Goal: Communication & Community: Ask a question

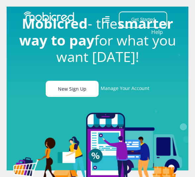
click at [77, 94] on link "New Sign Up" at bounding box center [72, 89] width 53 height 16
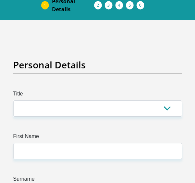
scroll to position [66, 0]
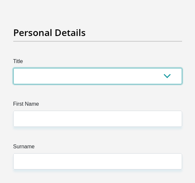
drag, startPoint x: 74, startPoint y: 76, endPoint x: 73, endPoint y: 84, distance: 7.7
click at [75, 76] on select "Mr Ms Mrs Dr Other" at bounding box center [97, 76] width 168 height 16
select select "Mr"
click at [13, 68] on select "Mr Ms Mrs Dr Other" at bounding box center [97, 76] width 168 height 16
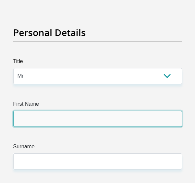
click at [59, 112] on input "First Name" at bounding box center [97, 119] width 168 height 16
type input "Matthus"
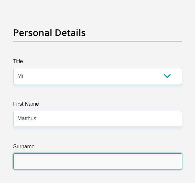
click at [38, 160] on input "Surname" at bounding box center [97, 161] width 168 height 16
type input "Wilkinson"
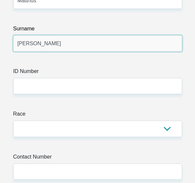
scroll to position [231, 0]
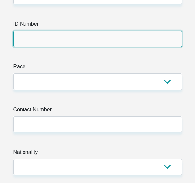
click at [35, 35] on input "ID Number" at bounding box center [97, 39] width 168 height 16
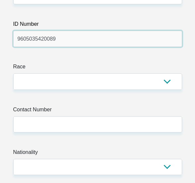
type input "9605035420089"
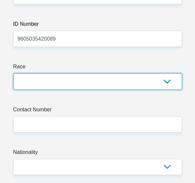
click at [44, 81] on select "Black Coloured Indian White Other" at bounding box center [97, 81] width 168 height 16
select select "2"
click at [13, 73] on select "Black Coloured Indian White Other" at bounding box center [97, 81] width 168 height 16
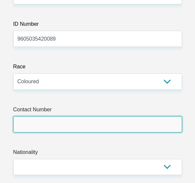
click at [47, 122] on input "Contact Number" at bounding box center [97, 124] width 168 height 16
type input "0658324997"
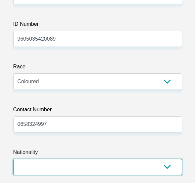
click at [36, 169] on select "South Africa Afghanistan Aland Islands Albania Algeria America Samoa American V…" at bounding box center [97, 167] width 168 height 16
select select "ZAF"
click at [13, 159] on select "South Africa Afghanistan Aland Islands Albania Algeria America Samoa American V…" at bounding box center [97, 167] width 168 height 16
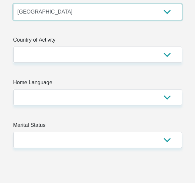
scroll to position [396, 0]
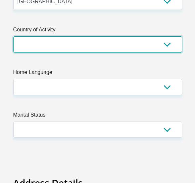
click at [72, 46] on select "South Africa Afghanistan Aland Islands Albania Algeria America Samoa American V…" at bounding box center [97, 44] width 168 height 16
select select "ZAF"
click at [13, 36] on select "South Africa Afghanistan Aland Islands Albania Algeria America Samoa American V…" at bounding box center [97, 44] width 168 height 16
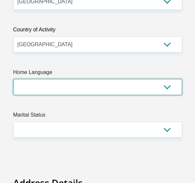
click at [54, 85] on select "Afrikaans English Sepedi South Ndebele Southern Sotho Swati Tsonga Tswana Venda…" at bounding box center [97, 87] width 168 height 16
select select "eng"
click at [13, 79] on select "Afrikaans English Sepedi South Ndebele Southern Sotho Swati Tsonga Tswana Venda…" at bounding box center [97, 87] width 168 height 16
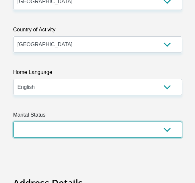
click at [59, 125] on select "Married ANC Single Divorced Widowed Married COP or Customary Law" at bounding box center [97, 130] width 168 height 16
select select "5"
click at [13, 122] on select "Married ANC Single Divorced Widowed Married COP or Customary Law" at bounding box center [97, 130] width 168 height 16
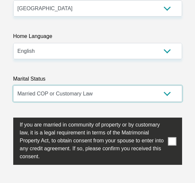
scroll to position [496, 0]
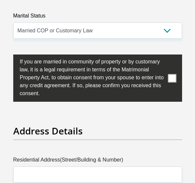
click at [170, 76] on span at bounding box center [171, 78] width 8 height 8
click at [7, 56] on input "checkbox" at bounding box center [7, 56] width 0 height 0
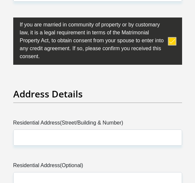
scroll to position [562, 0]
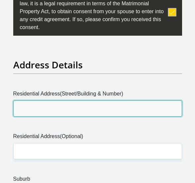
click at [47, 110] on input "Residential Address(Street/Building & Number)" at bounding box center [97, 108] width 168 height 16
type input "42 Hospital Street"
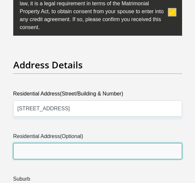
drag, startPoint x: 44, startPoint y: 153, endPoint x: 46, endPoint y: 159, distance: 6.1
click at [44, 153] on input "Residential Address(Optional)" at bounding box center [97, 151] width 168 height 16
type input "42 Hospital Street"
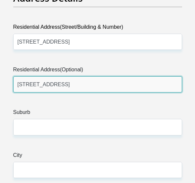
scroll to position [661, 0]
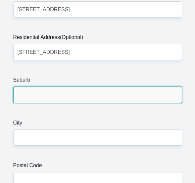
click at [27, 93] on input "Suburb" at bounding box center [97, 95] width 168 height 16
type input "Fairleigh"
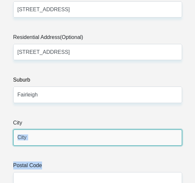
click at [47, 141] on input "City" at bounding box center [97, 138] width 168 height 16
type input "Newcastle"
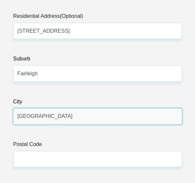
scroll to position [694, 0]
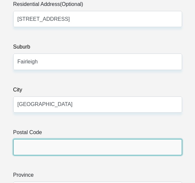
click at [42, 142] on input "Postal Code" at bounding box center [97, 147] width 168 height 16
type input "2940"
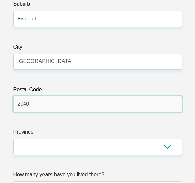
scroll to position [826, 0]
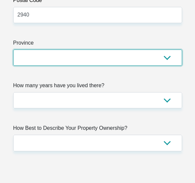
drag, startPoint x: 49, startPoint y: 51, endPoint x: 51, endPoint y: 55, distance: 3.9
click at [49, 51] on select "Eastern Cape Free State Gauteng KwaZulu-Natal Limpopo Mpumalanga Northern Cape …" at bounding box center [97, 58] width 168 height 16
select select "KwaZulu-Natal"
click at [13, 50] on select "Eastern Cape Free State Gauteng KwaZulu-Natal Limpopo Mpumalanga Northern Cape …" at bounding box center [97, 58] width 168 height 16
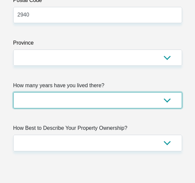
click at [55, 100] on select "less than 1 year 1-3 years 3-5 years 5+ years" at bounding box center [97, 100] width 168 height 16
select select "5"
click at [13, 92] on select "less than 1 year 1-3 years 3-5 years 5+ years" at bounding box center [97, 100] width 168 height 16
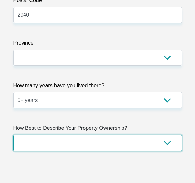
click at [63, 142] on select "Owned Rented Family Owned Company Dwelling" at bounding box center [97, 143] width 168 height 16
select select "parents"
click at [13, 135] on select "Owned Rented Family Owned Company Dwelling" at bounding box center [97, 143] width 168 height 16
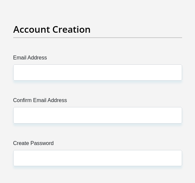
scroll to position [1024, 0]
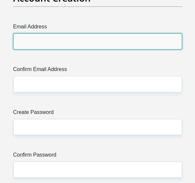
click at [40, 42] on input "Email Address" at bounding box center [97, 41] width 168 height 16
type input "matthuswilkinson0@gmail.com"
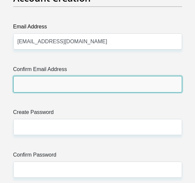
drag, startPoint x: 44, startPoint y: 81, endPoint x: 43, endPoint y: 86, distance: 5.1
click at [44, 81] on input "Confirm Email Address" at bounding box center [97, 84] width 168 height 16
type input "matthuswilkinson0@gmail.com"
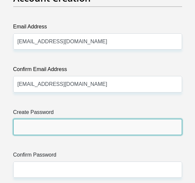
click at [56, 127] on input "Create Password" at bounding box center [97, 127] width 168 height 16
type input "Matthus96#"
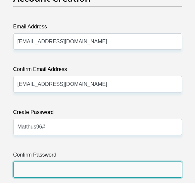
click at [55, 169] on input "Confirm Password" at bounding box center [97, 170] width 168 height 16
type input "Matthus96#"
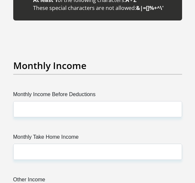
scroll to position [1321, 0]
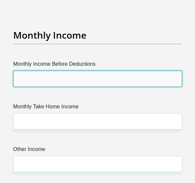
click at [37, 71] on input "Monthly Income Before Deductions" at bounding box center [97, 79] width 168 height 16
type input "20000"
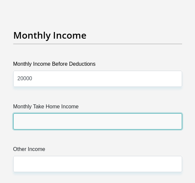
drag, startPoint x: 49, startPoint y: 110, endPoint x: 52, endPoint y: 117, distance: 7.4
click at [49, 113] on input "Monthly Take Home Income" at bounding box center [97, 121] width 168 height 16
type input "17500"
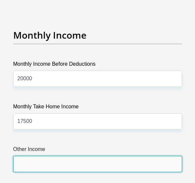
click at [46, 156] on input "Other Income" at bounding box center [97, 164] width 168 height 16
type input "0"
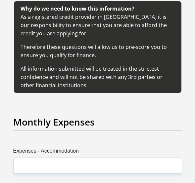
scroll to position [1553, 0]
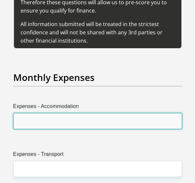
click at [68, 113] on input "Expenses - Accommodation" at bounding box center [97, 121] width 168 height 16
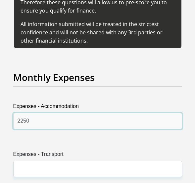
drag, startPoint x: 40, startPoint y: 111, endPoint x: -10, endPoint y: 107, distance: 50.0
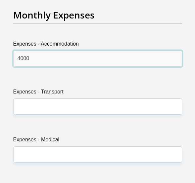
scroll to position [1619, 0]
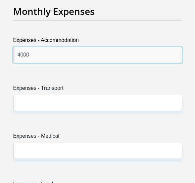
type input "4000"
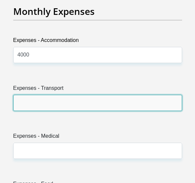
click at [46, 95] on input "Expenses - Transport" at bounding box center [97, 103] width 168 height 16
type input "1000"
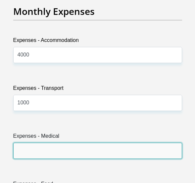
click at [61, 143] on input "Expenses - Medical" at bounding box center [97, 151] width 168 height 16
type input "0"
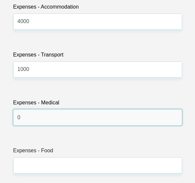
scroll to position [1718, 0]
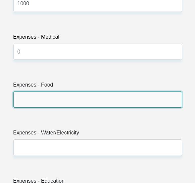
click at [52, 92] on input "Expenses - Food" at bounding box center [97, 100] width 168 height 16
type input "0"
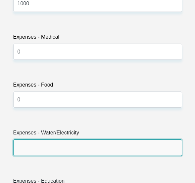
click at [53, 139] on input "Expenses - Water/Electricity" at bounding box center [97, 147] width 168 height 16
type input "0"
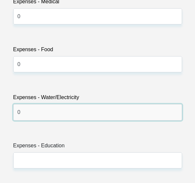
scroll to position [1784, 0]
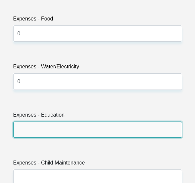
drag, startPoint x: 43, startPoint y: 121, endPoint x: 46, endPoint y: 127, distance: 6.5
click at [43, 122] on input "Expenses - Education" at bounding box center [97, 130] width 168 height 16
type input "0"
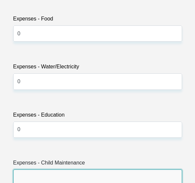
click at [46, 169] on input "Expenses - Child Maintenance" at bounding box center [97, 177] width 168 height 16
type input "1000"
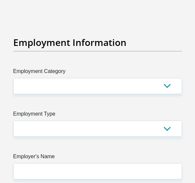
scroll to position [1982, 0]
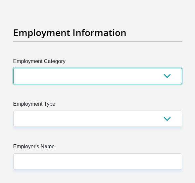
click at [76, 68] on select "AGRICULTURE ALCOHOL & TOBACCO CONSTRUCTION MATERIALS METALLURGY EQUIPMENT FOR R…" at bounding box center [97, 76] width 168 height 16
select select "14"
click at [13, 68] on select "AGRICULTURE ALCOHOL & TOBACCO CONSTRUCTION MATERIALS METALLURGY EQUIPMENT FOR R…" at bounding box center [97, 76] width 168 height 16
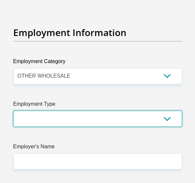
click at [86, 111] on select "College/Lecturer Craft Seller Creative Driver Executive Farmer Forces - Non Com…" at bounding box center [97, 119] width 168 height 16
select select "Unknown/Other"
click at [13, 111] on select "College/Lecturer Craft Seller Creative Driver Executive Farmer Forces - Non Com…" at bounding box center [97, 119] width 168 height 16
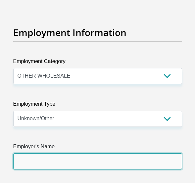
click at [53, 153] on input "Employer's Name" at bounding box center [97, 161] width 168 height 16
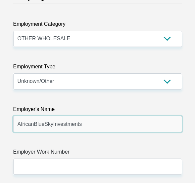
scroll to position [2048, 0]
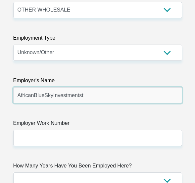
click at [52, 87] on input "AfricanBlueSkyInvestmentst" at bounding box center [97, 95] width 168 height 16
type input "AfricanBlueSkyInvestments"
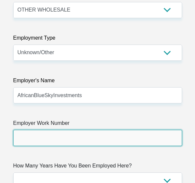
click at [77, 131] on input "Employer Work Number" at bounding box center [97, 138] width 168 height 16
type input "0343758131"
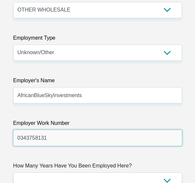
scroll to position [2114, 0]
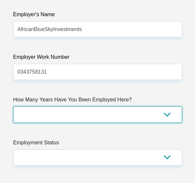
click at [80, 106] on select "less than 1 year 1-3 years 3-5 years 5+ years" at bounding box center [97, 114] width 168 height 16
select select "60"
click at [13, 106] on select "less than 1 year 1-3 years 3-5 years 5+ years" at bounding box center [97, 114] width 168 height 16
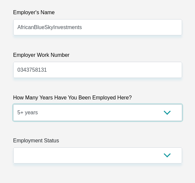
scroll to position [2180, 0]
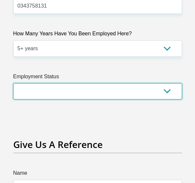
click at [68, 83] on select "Permanent/Full-time Part-time/Casual Contract Worker Self-Employed Housewife Re…" at bounding box center [97, 91] width 168 height 16
select select "1"
click at [13, 83] on select "Permanent/Full-time Part-time/Casual Contract Worker Self-Employed Housewife Re…" at bounding box center [97, 91] width 168 height 16
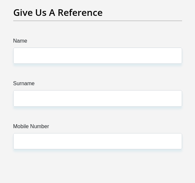
scroll to position [2280, 0]
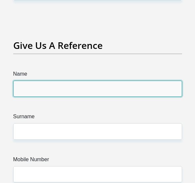
click at [52, 81] on input "Name" at bounding box center [97, 89] width 168 height 16
type input "Clarissa"
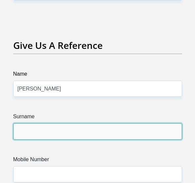
click at [43, 123] on input "Surname" at bounding box center [97, 131] width 168 height 16
type input "Heathcote"
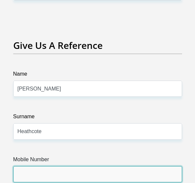
click at [53, 166] on input "Mobile Number" at bounding box center [97, 174] width 168 height 16
type input "0680136002"
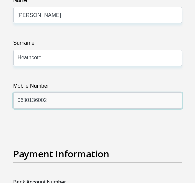
scroll to position [2445, 0]
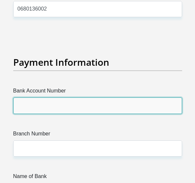
click at [42, 97] on input "Bank Account Number" at bounding box center [97, 105] width 168 height 16
type input "62828951188"
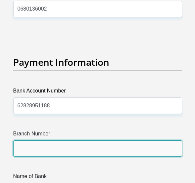
click at [51, 140] on input "Branch Number" at bounding box center [97, 148] width 168 height 16
type input "250655"
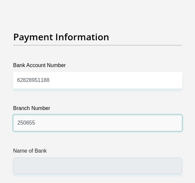
scroll to position [2478, 0]
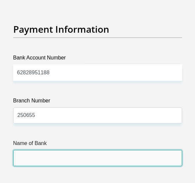
click at [46, 150] on input "Name of Bank" at bounding box center [97, 158] width 168 height 16
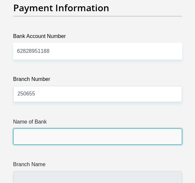
scroll to position [2511, 0]
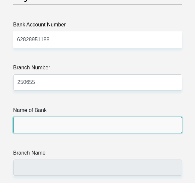
type input "FIRSTRAND BANK"
type input "BRANCH 560"
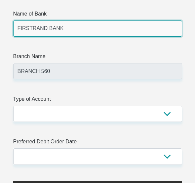
scroll to position [2610, 0]
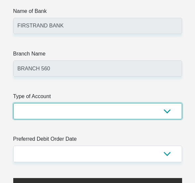
click at [61, 103] on select "Cheque Savings" at bounding box center [97, 111] width 168 height 16
select select "CUR"
click at [13, 103] on select "Cheque Savings" at bounding box center [97, 111] width 168 height 16
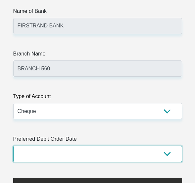
click at [60, 148] on select "1st 2nd 3rd 4th 5th 7th 18th 19th 20th 21st 22nd 23rd 24th 25th 26th 27th 28th …" at bounding box center [97, 154] width 168 height 16
select select "25"
click at [13, 146] on select "1st 2nd 3rd 4th 5th 7th 18th 19th 20th 21st 22nd 23rd 24th 25th 26th 27th 28th …" at bounding box center [97, 154] width 168 height 16
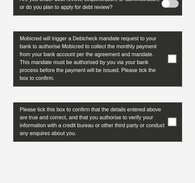
scroll to position [3271, 0]
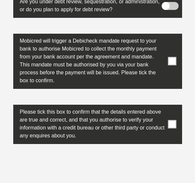
click at [168, 112] on label at bounding box center [97, 124] width 168 height 39
click at [167, 106] on input "checkbox" at bounding box center [167, 106] width 0 height 0
drag, startPoint x: 172, startPoint y: 54, endPoint x: 162, endPoint y: 61, distance: 13.0
click at [171, 57] on span at bounding box center [171, 61] width 8 height 8
click at [167, 35] on input "checkbox" at bounding box center [167, 35] width 0 height 0
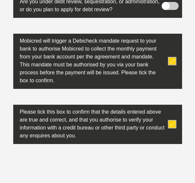
scroll to position [3403, 0]
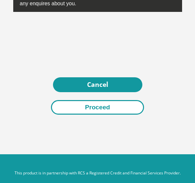
click at [103, 105] on button "Proceed" at bounding box center [97, 107] width 93 height 15
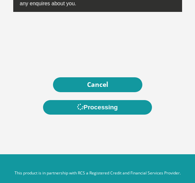
scroll to position [0, 0]
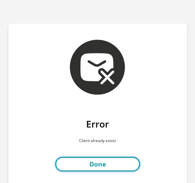
click at [100, 164] on link "Done" at bounding box center [97, 164] width 85 height 15
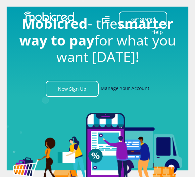
click at [128, 93] on link "Manage Your Account" at bounding box center [124, 89] width 49 height 16
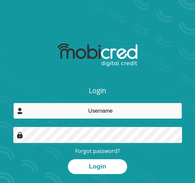
click at [100, 114] on input "email" at bounding box center [97, 111] width 168 height 16
type input "matthuswilkinson0@gmail.com"
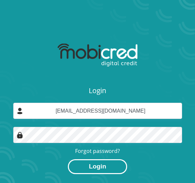
click at [103, 168] on button "Login" at bounding box center [97, 166] width 59 height 15
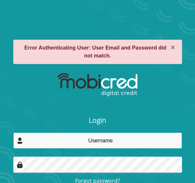
click at [114, 141] on input "email" at bounding box center [97, 140] width 168 height 16
type input "[EMAIL_ADDRESS][DOMAIN_NAME]"
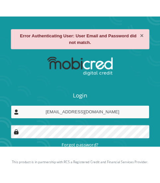
scroll to position [52, 0]
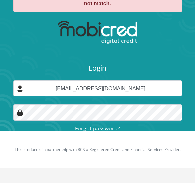
click at [101, 130] on link "Forgot password?" at bounding box center [97, 128] width 45 height 7
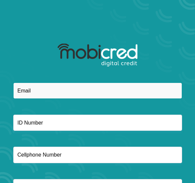
click at [87, 86] on input "email" at bounding box center [97, 91] width 168 height 16
type input "[EMAIL_ADDRESS][DOMAIN_NAME]"
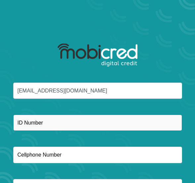
click at [49, 125] on input "text" at bounding box center [97, 123] width 168 height 16
type input "9605035420089"
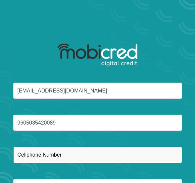
click at [111, 151] on input "text" at bounding box center [97, 155] width 168 height 16
type input "0658324997"
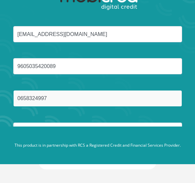
scroll to position [59, 0]
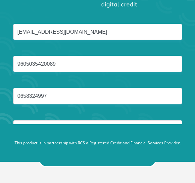
click at [92, 162] on button "Reset Password" at bounding box center [97, 159] width 117 height 15
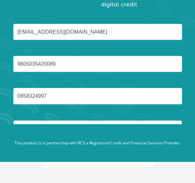
click at [71, 123] on input "text" at bounding box center [97, 128] width 168 height 16
type input "Wilkinson"
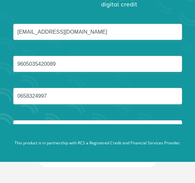
click at [97, 161] on footer "This product is in partnership with RCS a Registered Credit and Financial Servi…" at bounding box center [97, 143] width 195 height 38
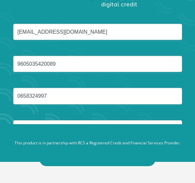
click at [100, 164] on button "Reset Password" at bounding box center [97, 159] width 117 height 15
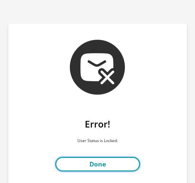
click at [100, 166] on link "Done" at bounding box center [97, 164] width 85 height 15
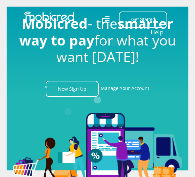
click at [158, 35] on link "Help" at bounding box center [157, 32] width 14 height 10
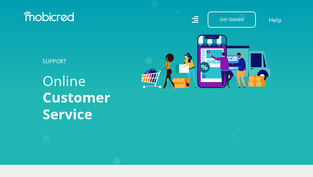
click at [194, 19] on link "Help" at bounding box center [276, 20] width 14 height 10
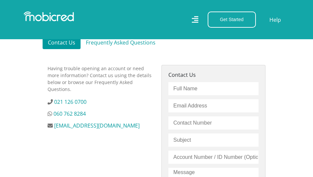
scroll to position [231, 0]
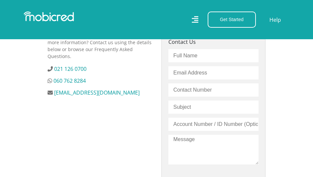
click at [184, 61] on input "text" at bounding box center [213, 55] width 90 height 13
type input "Matthus"
click at [193, 73] on input "email" at bounding box center [213, 72] width 90 height 13
type input "[EMAIL_ADDRESS][DOMAIN_NAME]"
click at [183, 93] on input "text" at bounding box center [213, 90] width 90 height 13
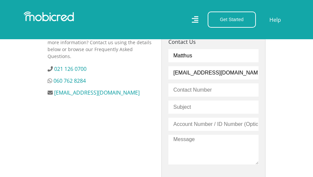
type input "0680136002"
drag, startPoint x: 211, startPoint y: 89, endPoint x: 131, endPoint y: 88, distance: 79.3
click at [138, 90] on div "Having trouble opening an account or need more information? Contact us using th…" at bounding box center [157, 138] width 228 height 212
click at [207, 93] on input "text" at bounding box center [213, 90] width 90 height 13
type input "0658324997"
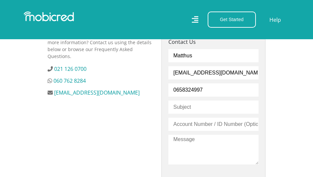
click at [194, 108] on input "text" at bounding box center [213, 107] width 90 height 13
type input "Locked?"
click at [196, 124] on input "text" at bounding box center [213, 124] width 90 height 13
type input "9605035420089"
click at [212, 150] on textarea at bounding box center [213, 150] width 90 height 30
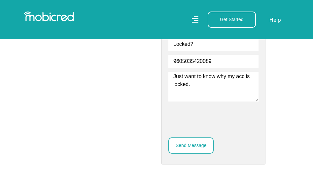
scroll to position [297, 0]
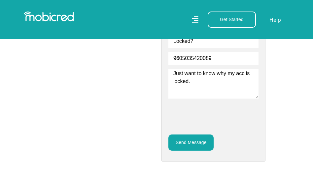
type textarea "Just want to know why my acc is locked."
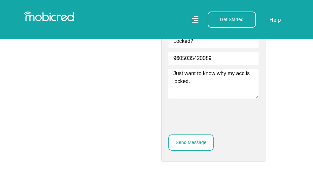
click at [179, 143] on button "Send Message" at bounding box center [190, 143] width 45 height 16
click at [204, 139] on button "Send Message" at bounding box center [190, 143] width 45 height 16
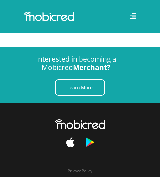
scroll to position [232, 0]
